Goal: Transaction & Acquisition: Book appointment/travel/reservation

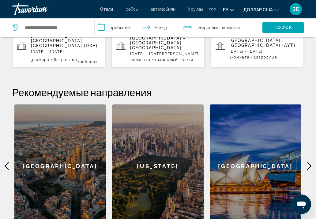
scroll to position [122, 0]
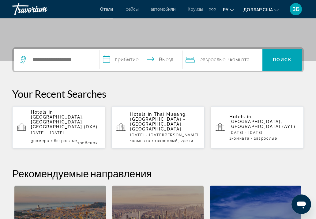
click at [63, 114] on span "[GEOGRAPHIC_DATA], [GEOGRAPHIC_DATA], [GEOGRAPHIC_DATA] (DXB)" at bounding box center [64, 121] width 67 height 15
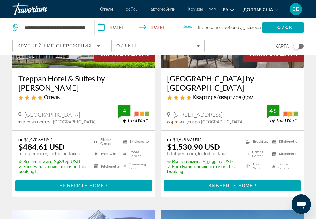
scroll to position [367, 0]
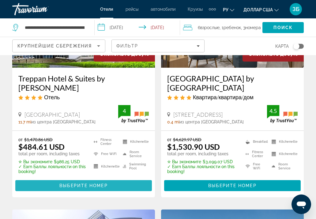
click at [82, 183] on span "Выберите номер" at bounding box center [83, 185] width 48 height 5
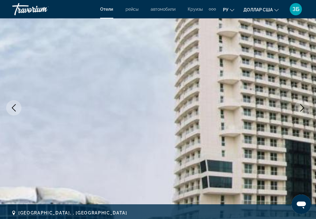
scroll to position [31, 0]
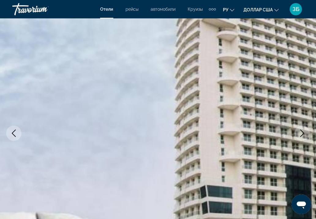
click at [302, 130] on icon "Next image" at bounding box center [301, 132] width 7 height 7
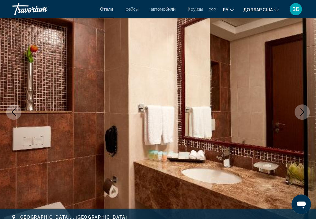
scroll to position [61, 0]
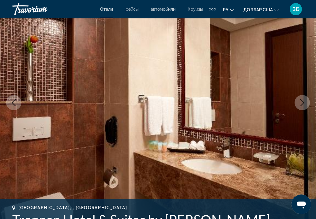
click at [303, 102] on icon "Next image" at bounding box center [302, 102] width 4 height 7
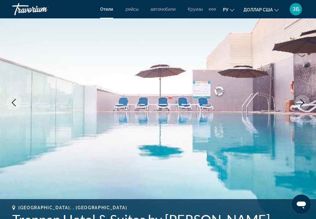
click at [303, 102] on icon "Next image" at bounding box center [301, 102] width 7 height 7
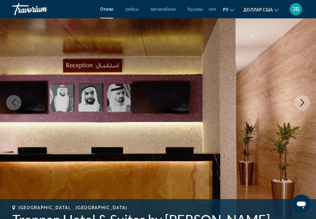
click at [303, 102] on icon "Next image" at bounding box center [301, 102] width 7 height 7
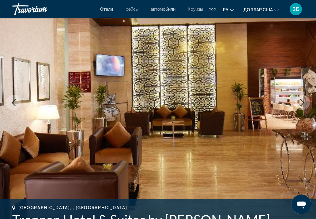
click at [303, 102] on icon "Next image" at bounding box center [301, 102] width 7 height 7
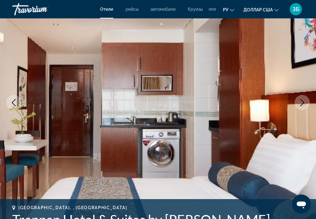
click at [303, 102] on icon "Next image" at bounding box center [301, 102] width 7 height 7
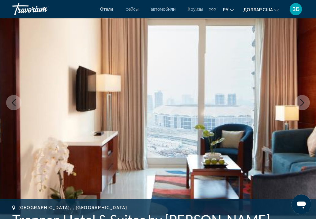
click at [303, 102] on icon "Next image" at bounding box center [301, 102] width 7 height 7
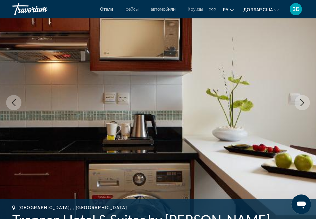
click at [303, 102] on icon "Next image" at bounding box center [301, 102] width 7 height 7
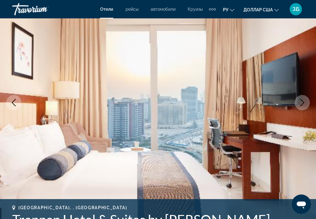
click at [303, 102] on icon "Next image" at bounding box center [301, 102] width 7 height 7
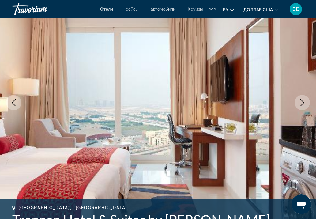
click at [303, 102] on icon "Next image" at bounding box center [301, 102] width 7 height 7
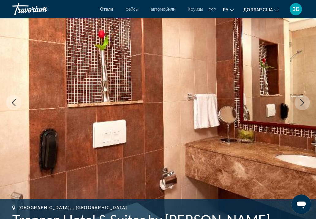
click at [303, 102] on icon "Next image" at bounding box center [301, 102] width 7 height 7
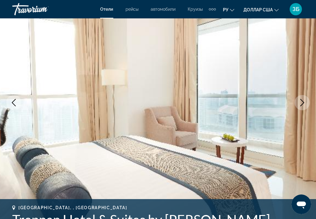
click at [303, 102] on icon "Next image" at bounding box center [301, 102] width 7 height 7
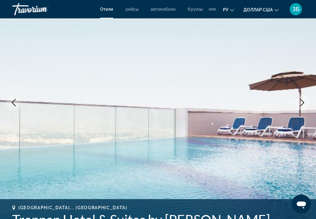
click at [303, 102] on icon "Next image" at bounding box center [301, 102] width 7 height 7
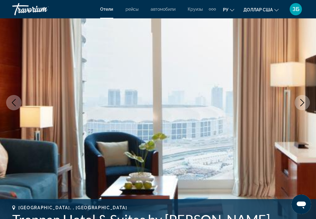
click at [303, 102] on icon "Next image" at bounding box center [301, 102] width 7 height 7
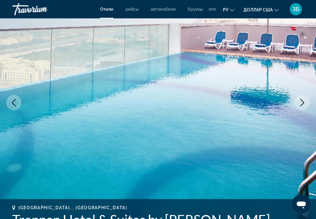
click at [303, 102] on icon "Next image" at bounding box center [301, 102] width 7 height 7
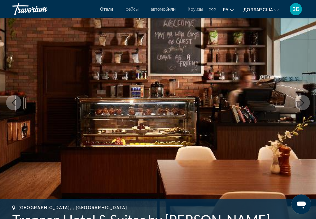
click at [303, 102] on icon "Next image" at bounding box center [301, 102] width 7 height 7
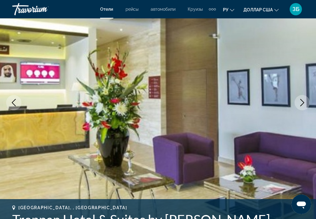
click at [303, 102] on icon "Next image" at bounding box center [301, 102] width 7 height 7
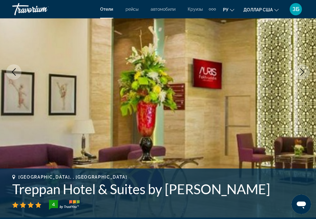
scroll to position [0, 0]
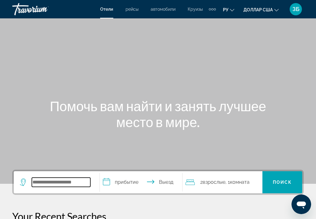
click at [55, 182] on input "Поиск отеля" at bounding box center [61, 181] width 58 height 9
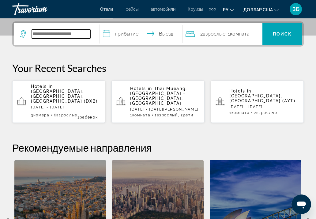
scroll to position [149, 0]
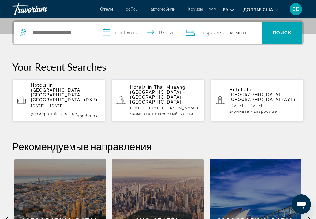
click at [60, 92] on span "[GEOGRAPHIC_DATA], [GEOGRAPHIC_DATA], [GEOGRAPHIC_DATA] (DXB)" at bounding box center [64, 95] width 67 height 15
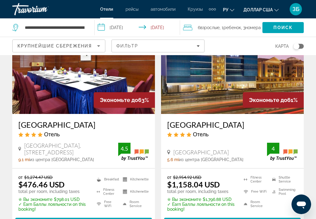
scroll to position [1071, 0]
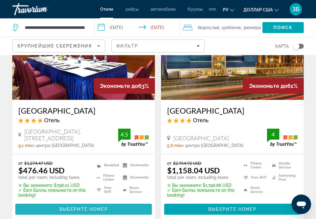
click at [77, 207] on span "Выберите номер" at bounding box center [83, 209] width 48 height 5
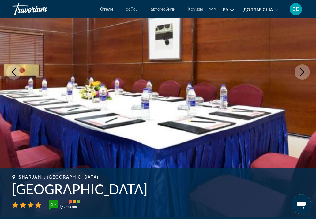
scroll to position [61, 0]
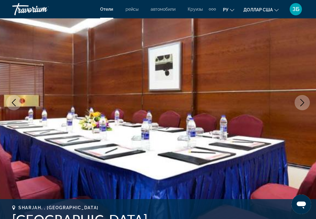
click at [305, 100] on icon "Next image" at bounding box center [301, 102] width 7 height 7
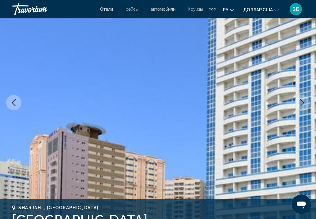
click at [305, 100] on icon "Next image" at bounding box center [301, 102] width 7 height 7
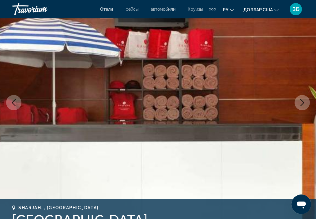
click at [305, 100] on icon "Next image" at bounding box center [301, 102] width 7 height 7
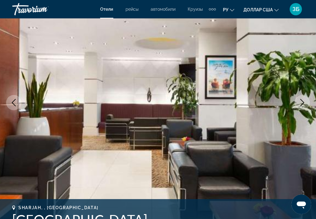
click at [13, 101] on icon "Previous image" at bounding box center [13, 102] width 7 height 7
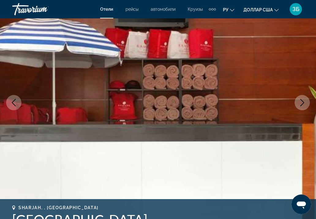
click at [304, 103] on icon "Next image" at bounding box center [301, 102] width 7 height 7
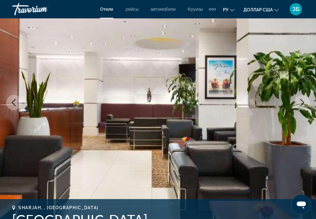
click at [304, 103] on icon "Next image" at bounding box center [301, 102] width 7 height 7
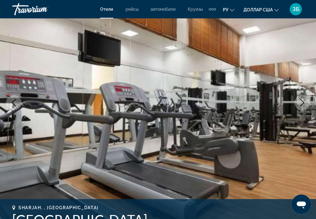
click at [304, 103] on icon "Next image" at bounding box center [301, 102] width 7 height 7
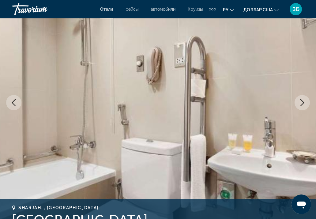
click at [304, 103] on icon "Next image" at bounding box center [301, 102] width 7 height 7
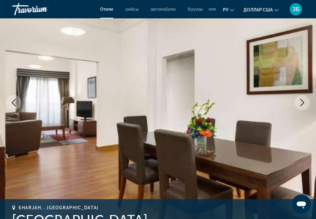
click at [304, 103] on icon "Next image" at bounding box center [301, 102] width 7 height 7
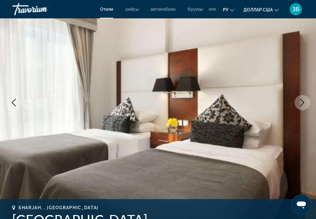
click at [304, 103] on icon "Next image" at bounding box center [301, 102] width 7 height 7
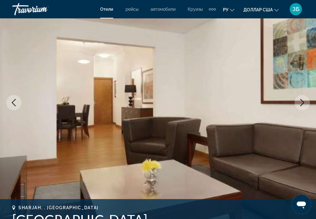
click at [304, 103] on icon "Next image" at bounding box center [301, 102] width 7 height 7
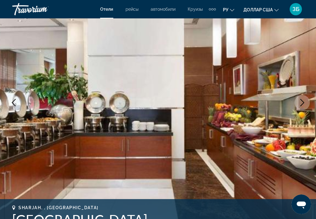
click at [304, 104] on icon "Next image" at bounding box center [301, 102] width 7 height 7
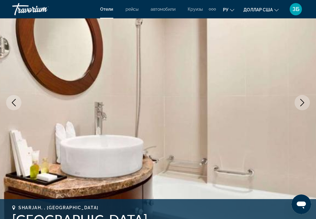
click at [302, 101] on icon "Next image" at bounding box center [302, 102] width 4 height 7
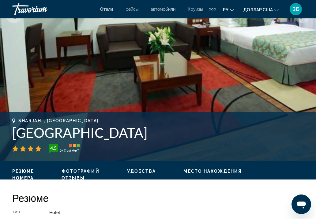
scroll to position [153, 0]
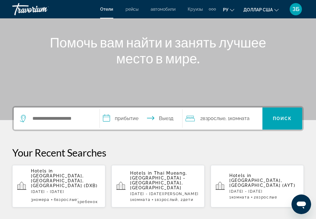
scroll to position [92, 0]
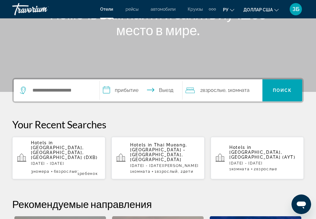
click at [59, 151] on span "[GEOGRAPHIC_DATA], [GEOGRAPHIC_DATA], [GEOGRAPHIC_DATA] (DXB)" at bounding box center [64, 152] width 67 height 15
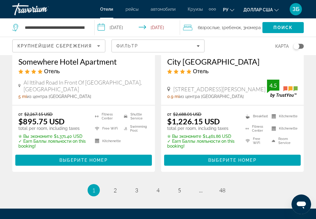
scroll to position [1358, 0]
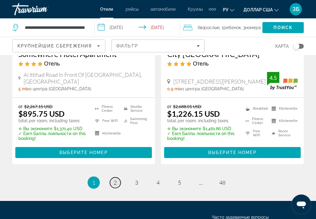
click at [117, 177] on link "page 2" at bounding box center [115, 182] width 11 height 11
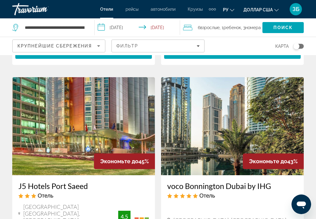
scroll to position [918, 0]
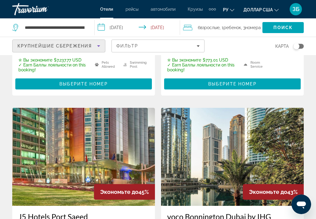
click at [99, 44] on icon "Sort by" at bounding box center [98, 45] width 7 height 7
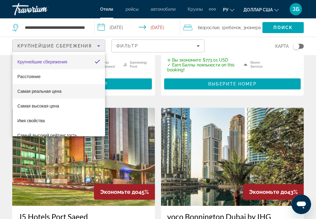
click at [64, 92] on mat-option "Самая реальная цена" at bounding box center [59, 91] width 92 height 15
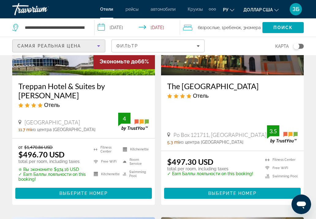
scroll to position [122, 0]
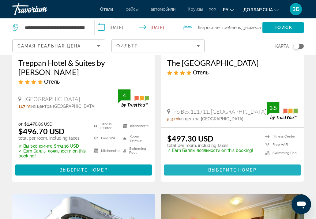
click at [240, 167] on span "Выберите номер" at bounding box center [232, 169] width 48 height 5
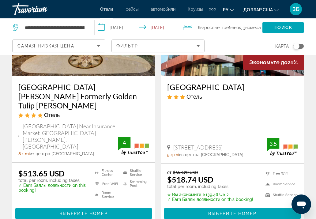
scroll to position [1040, 0]
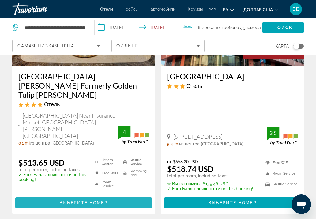
click at [80, 200] on span "Выберите номер" at bounding box center [83, 202] width 48 height 5
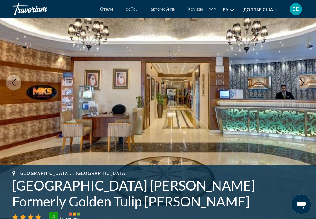
scroll to position [92, 0]
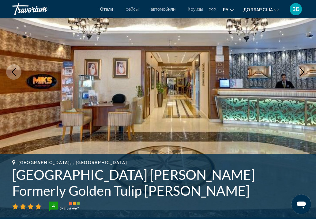
click at [303, 71] on icon "Next image" at bounding box center [302, 71] width 4 height 7
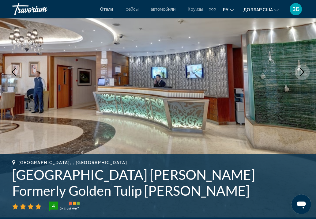
click at [303, 71] on icon "Next image" at bounding box center [302, 71] width 4 height 7
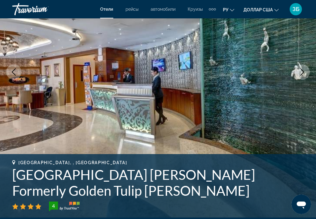
click at [302, 70] on icon "Next image" at bounding box center [301, 71] width 7 height 7
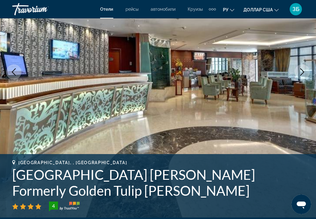
click at [302, 70] on icon "Next image" at bounding box center [301, 71] width 7 height 7
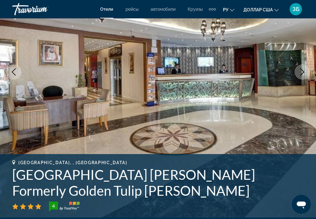
click at [302, 70] on icon "Next image" at bounding box center [301, 71] width 7 height 7
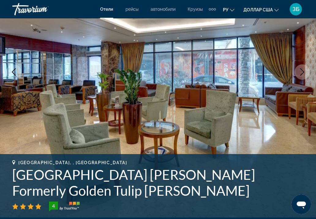
click at [302, 70] on icon "Next image" at bounding box center [301, 71] width 7 height 7
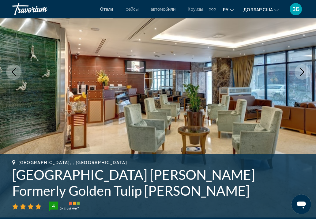
click at [302, 70] on icon "Next image" at bounding box center [301, 71] width 7 height 7
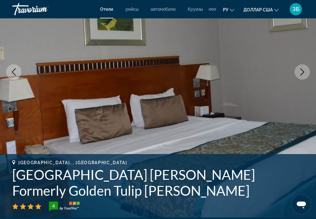
click at [302, 70] on icon "Next image" at bounding box center [301, 71] width 7 height 7
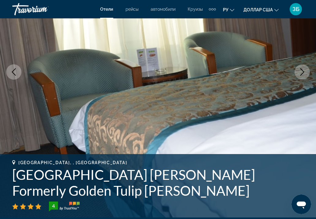
click at [302, 70] on icon "Next image" at bounding box center [301, 71] width 7 height 7
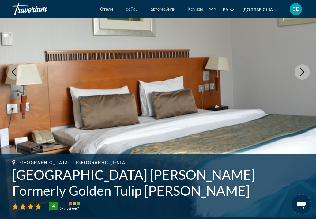
click at [14, 72] on icon "Previous image" at bounding box center [13, 71] width 7 height 7
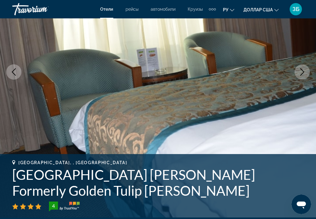
click at [303, 73] on icon "Next image" at bounding box center [302, 71] width 4 height 7
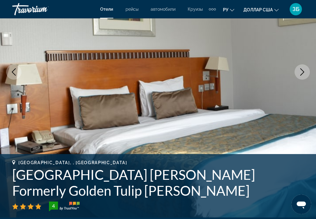
click at [303, 73] on icon "Next image" at bounding box center [302, 71] width 4 height 7
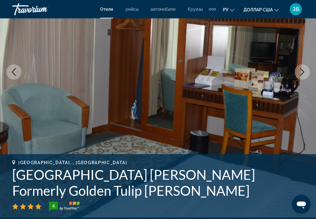
click at [303, 72] on icon "Next image" at bounding box center [302, 71] width 4 height 7
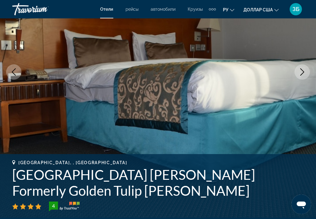
click at [303, 72] on icon "Next image" at bounding box center [302, 71] width 4 height 7
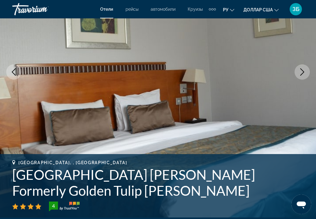
click at [303, 72] on icon "Next image" at bounding box center [302, 71] width 4 height 7
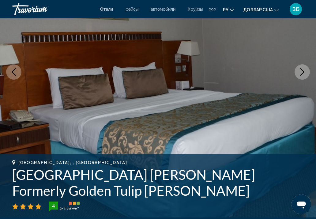
click at [303, 72] on icon "Next image" at bounding box center [302, 71] width 4 height 7
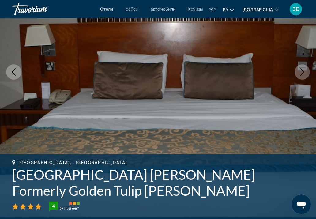
click at [303, 72] on icon "Next image" at bounding box center [302, 71] width 4 height 7
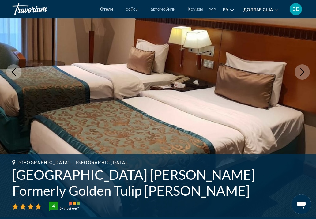
click at [303, 72] on icon "Next image" at bounding box center [302, 71] width 4 height 7
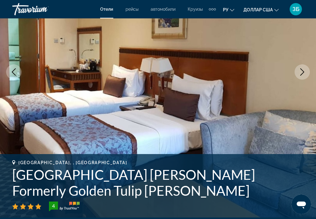
click at [303, 72] on icon "Next image" at bounding box center [302, 71] width 4 height 7
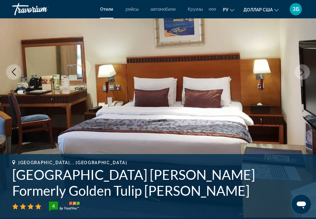
click at [303, 72] on icon "Next image" at bounding box center [302, 71] width 4 height 7
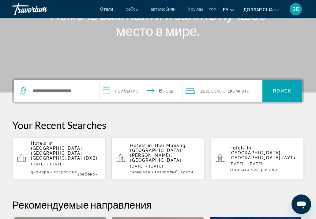
scroll to position [92, 0]
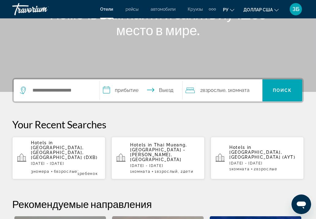
click at [41, 153] on span "[GEOGRAPHIC_DATA], [GEOGRAPHIC_DATA], [GEOGRAPHIC_DATA] (DXB)" at bounding box center [64, 152] width 67 height 15
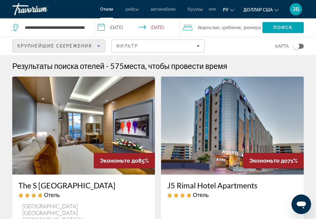
click at [97, 44] on icon "Sort by" at bounding box center [98, 45] width 7 height 7
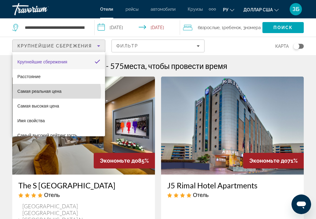
click at [51, 92] on font "Самая реальная цена" at bounding box center [39, 91] width 44 height 5
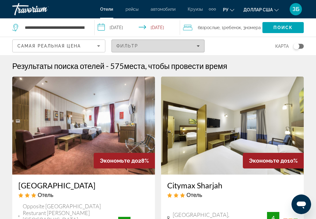
click at [188, 48] on div "Фильтр" at bounding box center [157, 45] width 83 height 5
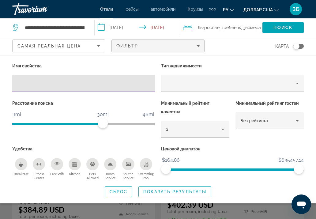
scroll to position [61, 0]
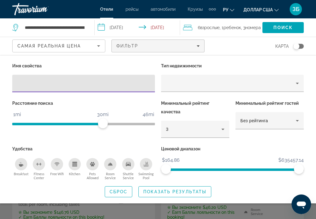
click at [22, 164] on icon "Breakfast" at bounding box center [21, 165] width 5 height 2
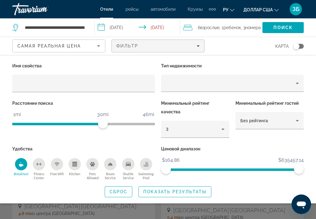
click at [145, 164] on icon "Swimming Pool" at bounding box center [145, 164] width 5 height 1
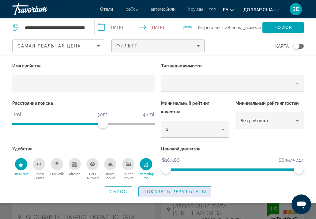
click at [161, 191] on span "Показать результаты" at bounding box center [174, 191] width 63 height 5
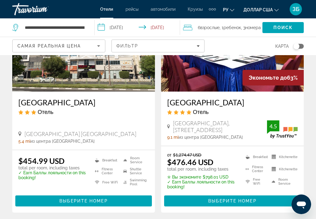
scroll to position [92, 0]
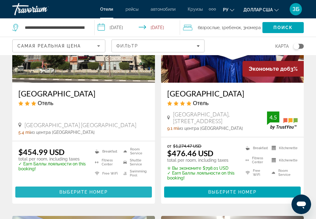
click at [98, 190] on span "Выберите номер" at bounding box center [83, 191] width 48 height 5
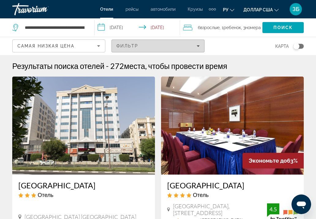
click at [148, 45] on div "Фильтр" at bounding box center [157, 45] width 83 height 5
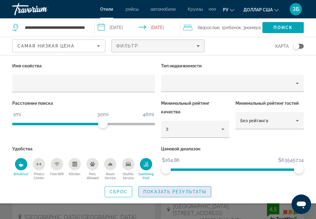
click at [156, 191] on span "Показать результаты" at bounding box center [174, 191] width 63 height 5
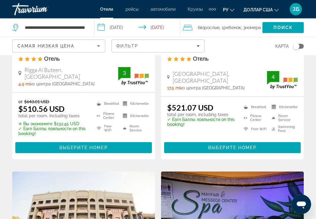
scroll to position [337, 0]
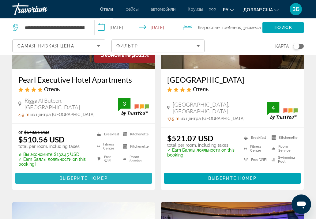
click at [76, 176] on span "Выберите номер" at bounding box center [83, 178] width 48 height 5
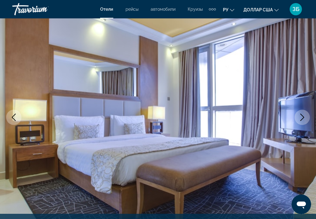
scroll to position [61, 0]
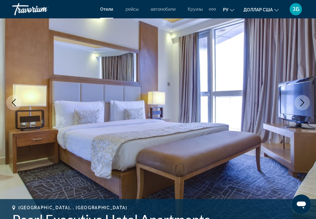
click at [304, 101] on icon "Next image" at bounding box center [301, 102] width 7 height 7
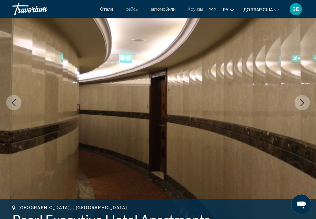
click at [304, 101] on icon "Next image" at bounding box center [301, 102] width 7 height 7
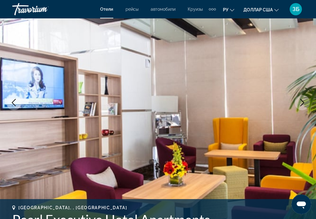
click at [304, 101] on icon "Next image" at bounding box center [301, 102] width 7 height 7
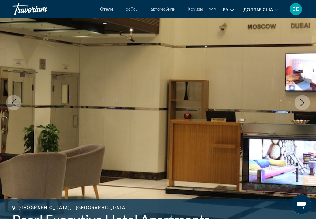
click at [304, 101] on icon "Next image" at bounding box center [301, 102] width 7 height 7
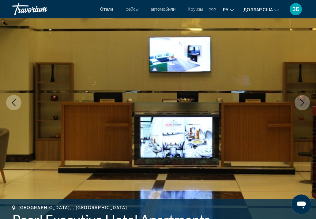
click at [304, 101] on icon "Next image" at bounding box center [301, 102] width 7 height 7
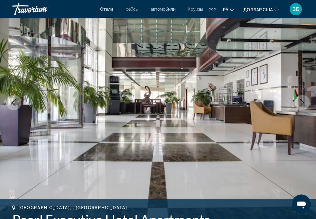
click at [304, 101] on icon "Next image" at bounding box center [301, 102] width 7 height 7
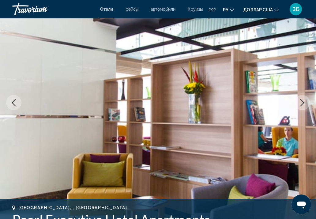
click at [304, 101] on icon "Next image" at bounding box center [301, 102] width 7 height 7
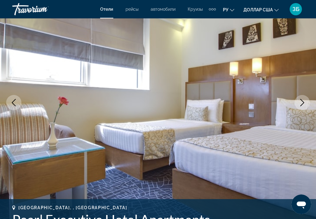
click at [304, 101] on icon "Next image" at bounding box center [301, 102] width 7 height 7
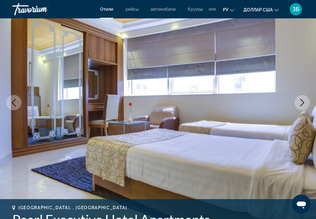
click at [304, 101] on icon "Next image" at bounding box center [301, 102] width 7 height 7
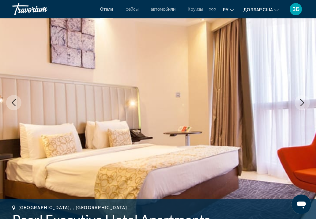
click at [304, 101] on icon "Next image" at bounding box center [301, 102] width 7 height 7
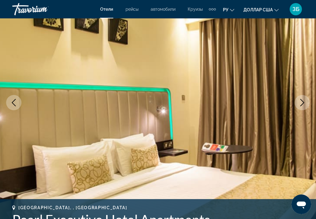
click at [304, 101] on icon "Next image" at bounding box center [301, 102] width 7 height 7
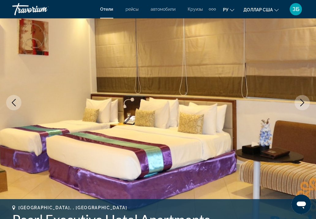
click at [304, 103] on icon "Next image" at bounding box center [301, 102] width 7 height 7
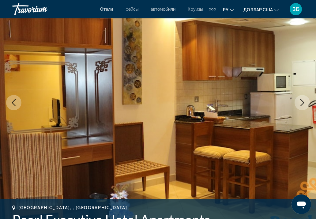
click at [304, 103] on icon "Next image" at bounding box center [301, 102] width 7 height 7
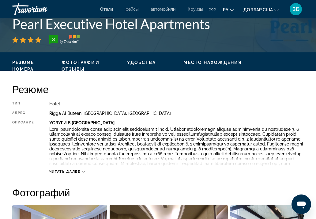
scroll to position [153, 0]
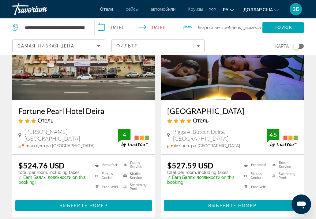
scroll to position [551, 0]
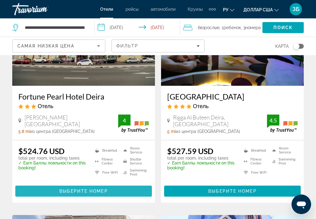
click at [80, 191] on span "Выберите номер" at bounding box center [83, 190] width 48 height 5
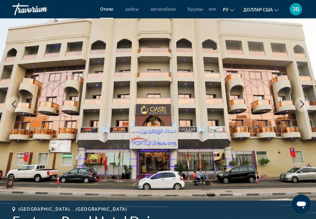
scroll to position [61, 0]
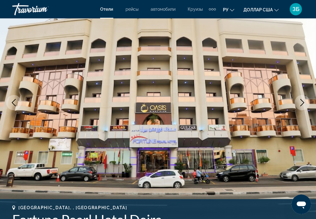
click at [302, 102] on icon "Next image" at bounding box center [301, 102] width 7 height 7
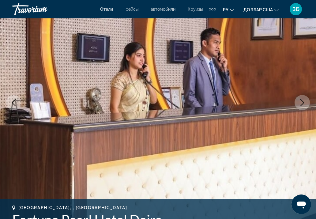
click at [302, 102] on icon "Next image" at bounding box center [301, 102] width 7 height 7
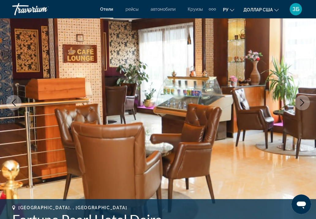
click at [302, 102] on icon "Next image" at bounding box center [301, 102] width 7 height 7
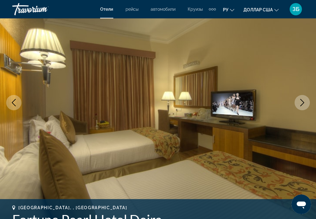
click at [302, 102] on icon "Next image" at bounding box center [301, 102] width 7 height 7
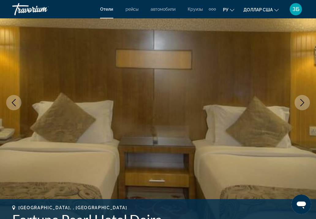
click at [302, 102] on icon "Next image" at bounding box center [301, 102] width 7 height 7
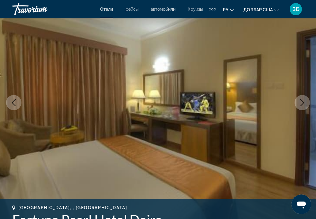
click at [302, 102] on icon "Next image" at bounding box center [301, 102] width 7 height 7
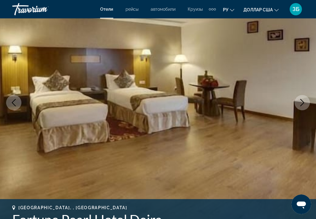
click at [302, 103] on icon "Next image" at bounding box center [301, 102] width 7 height 7
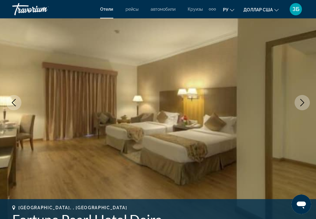
click at [302, 103] on icon "Next image" at bounding box center [301, 102] width 7 height 7
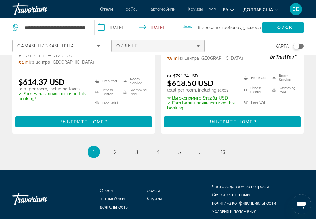
scroll to position [1338, 0]
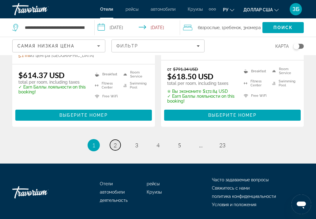
click at [117, 140] on link "page 2" at bounding box center [115, 145] width 11 height 11
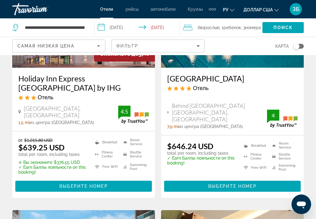
scroll to position [367, 0]
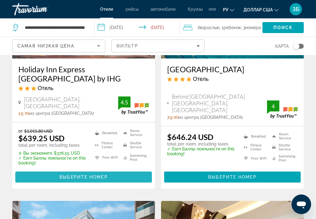
click at [95, 174] on span "Выберите номер" at bounding box center [83, 176] width 48 height 5
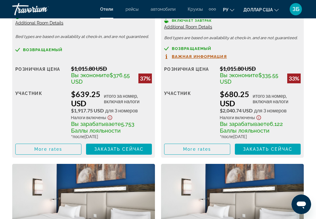
scroll to position [1193, 0]
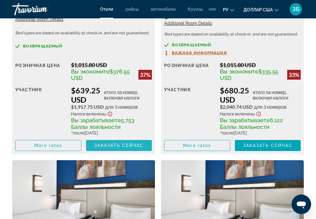
click at [121, 143] on span "Заказать сейчас" at bounding box center [119, 145] width 50 height 5
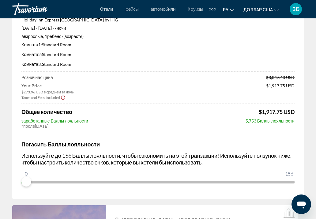
scroll to position [92, 0]
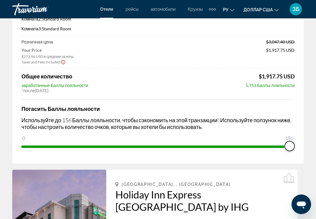
drag, startPoint x: 26, startPoint y: 146, endPoint x: 333, endPoint y: 163, distance: 307.0
click at [316, 127] on html "Перейти к общему содержанию Отели рейсы автомобили Круизы деятельность Отели ре…" at bounding box center [158, 17] width 316 height 219
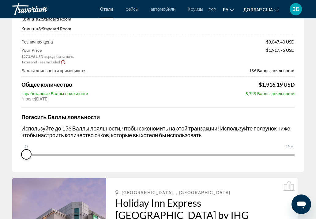
drag, startPoint x: 291, startPoint y: 155, endPoint x: -21, endPoint y: 171, distance: 312.2
click at [0, 127] on html "Перейти к общему содержанию Отели рейсы автомобили Круизы деятельность Отели ре…" at bounding box center [158, 17] width 316 height 219
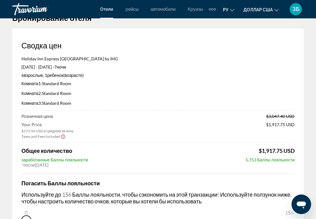
scroll to position [0, 0]
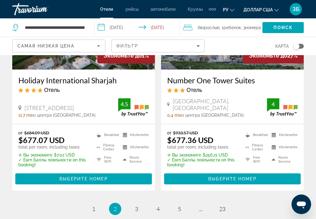
scroll to position [1316, 0]
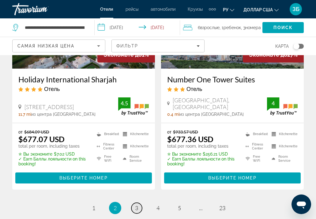
click at [137, 204] on span "3" at bounding box center [136, 207] width 3 height 7
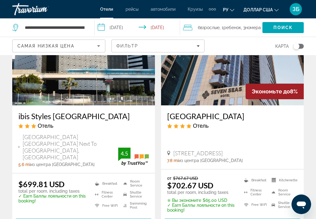
scroll to position [551, 0]
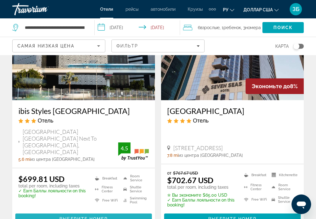
click at [109, 211] on span "Основное содержание" at bounding box center [83, 218] width 136 height 15
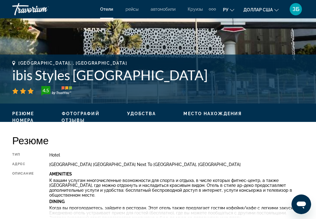
scroll to position [122, 0]
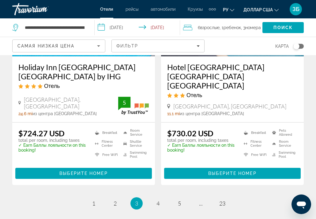
scroll to position [1350, 0]
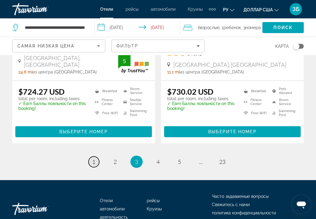
click at [93, 158] on span "1" at bounding box center [93, 161] width 3 height 7
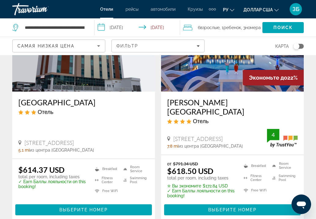
scroll to position [1254, 0]
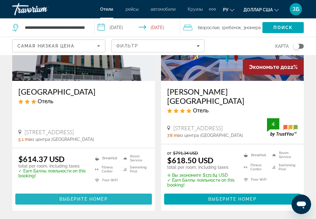
click at [93, 196] on span "Выберите номер" at bounding box center [83, 198] width 48 height 5
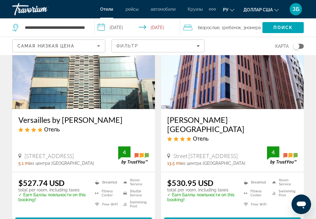
scroll to position [765, 0]
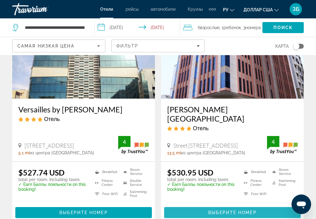
click at [251, 210] on span "Выберите номер" at bounding box center [232, 212] width 48 height 5
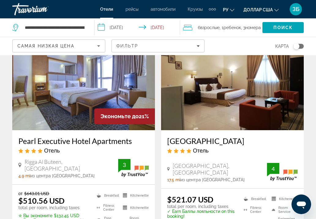
scroll to position [306, 0]
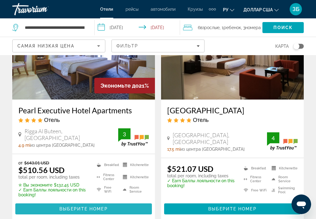
click at [104, 208] on span "Выберите номер" at bounding box center [83, 208] width 48 height 5
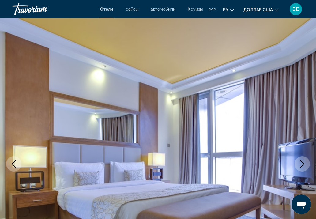
click at [303, 163] on icon "Next image" at bounding box center [302, 163] width 4 height 7
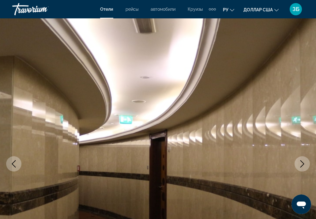
click at [303, 163] on icon "Next image" at bounding box center [302, 163] width 4 height 7
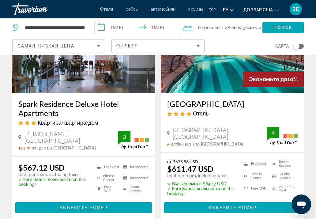
scroll to position [1010, 0]
